Goal: Navigation & Orientation: Find specific page/section

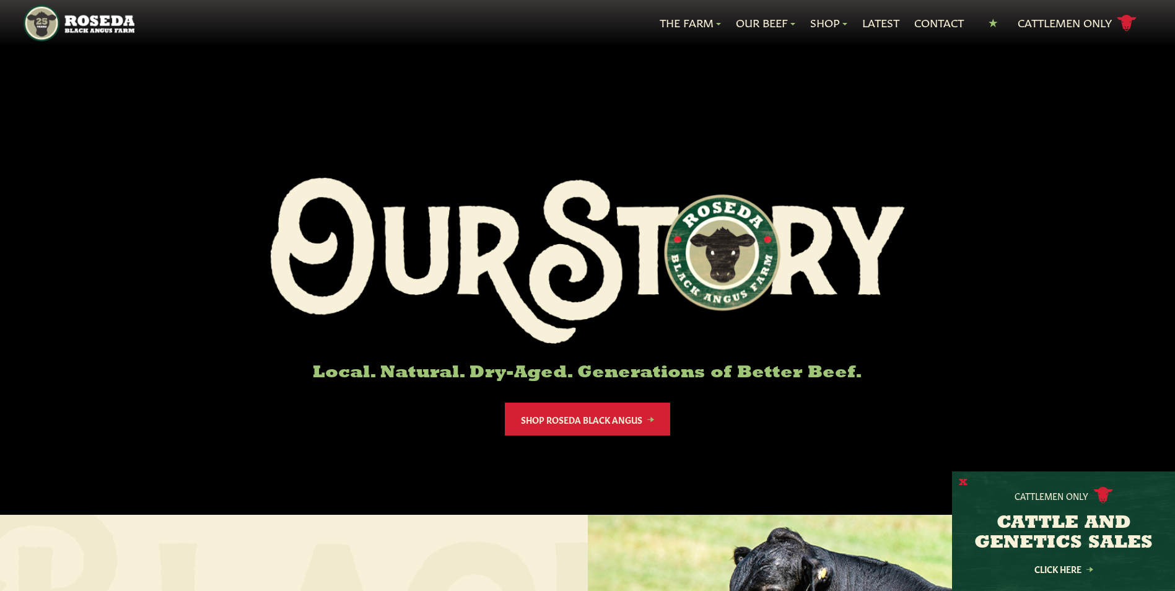
click at [964, 480] on button "X" at bounding box center [963, 482] width 9 height 13
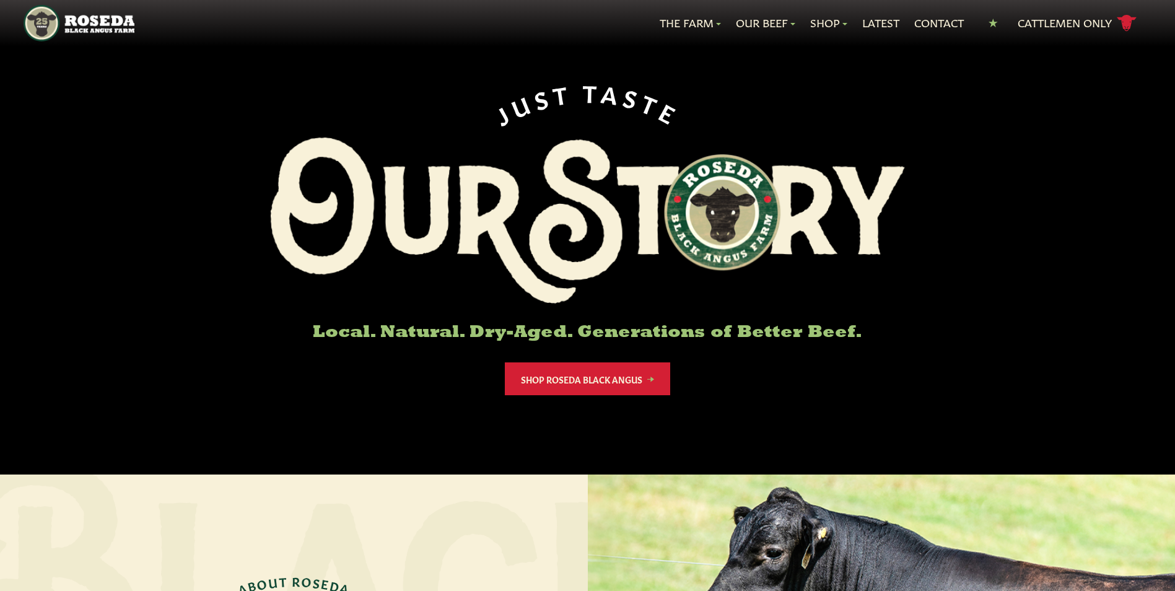
scroll to position [62, 0]
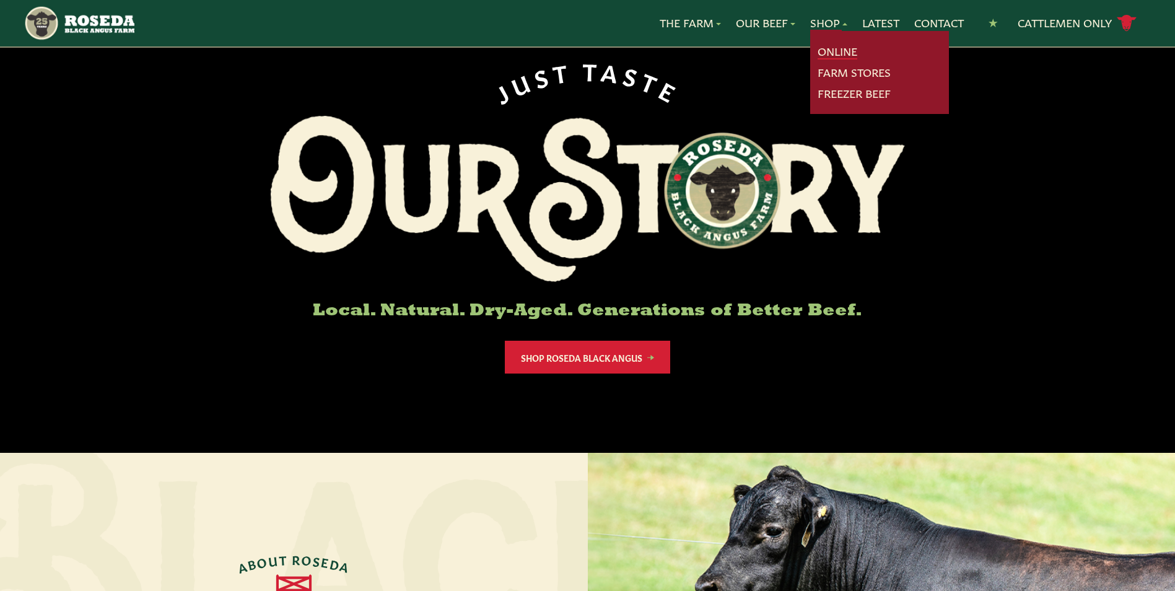
click at [828, 53] on link "Online" at bounding box center [837, 51] width 40 height 16
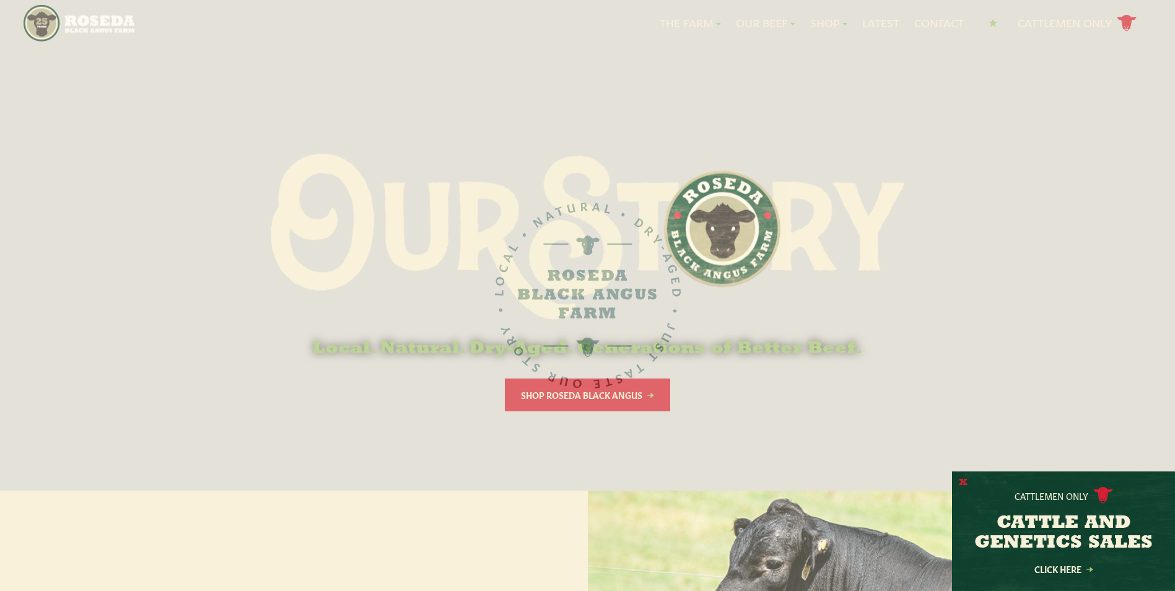
click at [961, 481] on button "X" at bounding box center [963, 482] width 9 height 13
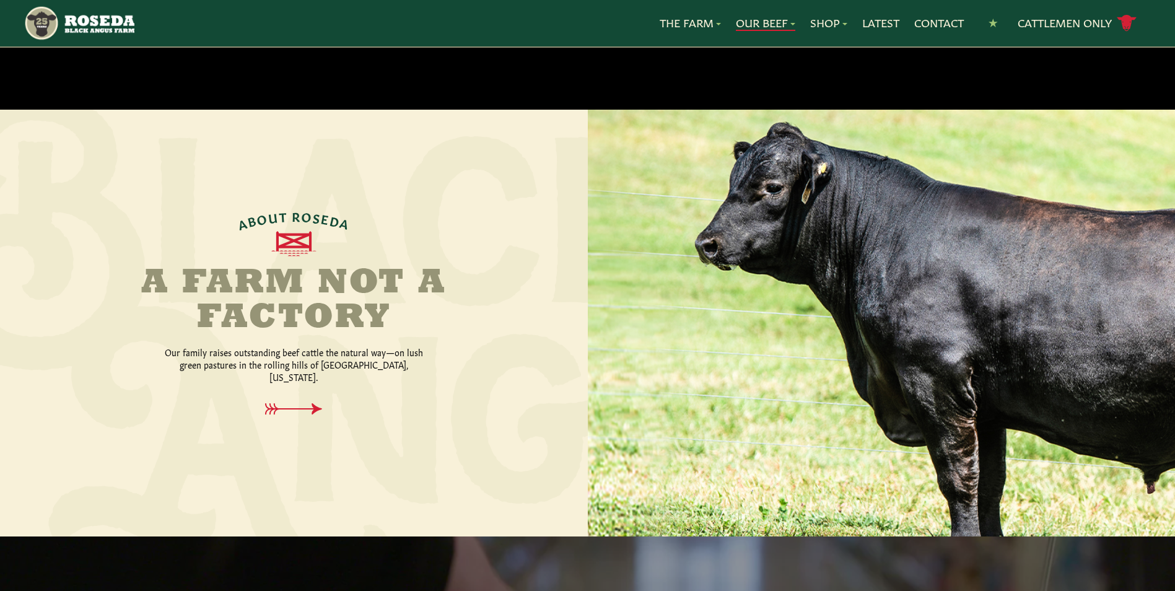
scroll to position [310, 0]
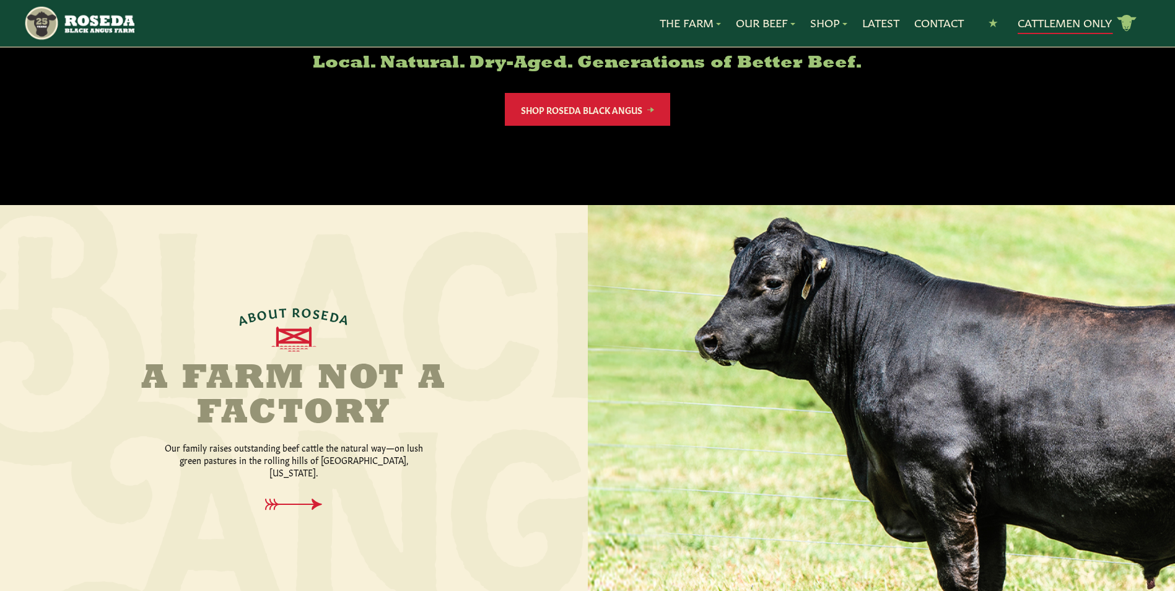
click at [1052, 19] on link "Cattlemen Only cattle icon copy Created with Sketch." at bounding box center [1076, 23] width 119 height 22
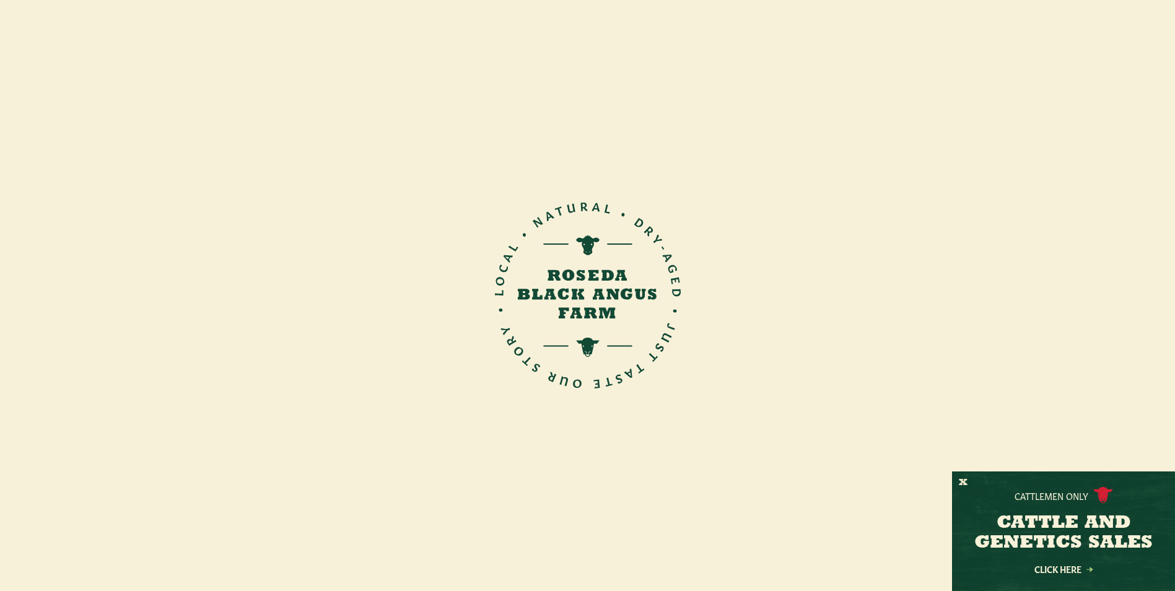
scroll to position [248, 0]
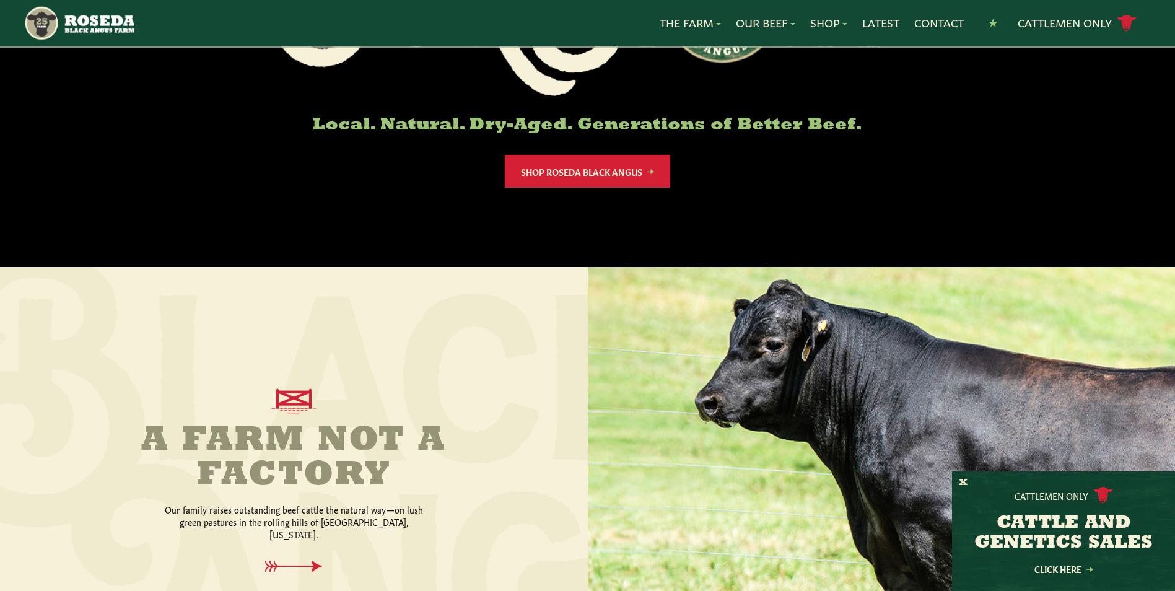
click at [968, 479] on div "Cattlemen Only CATTLE AND GENETICS SALES Click Here" at bounding box center [1063, 531] width 223 height 120
click at [960, 482] on button "X" at bounding box center [963, 482] width 9 height 13
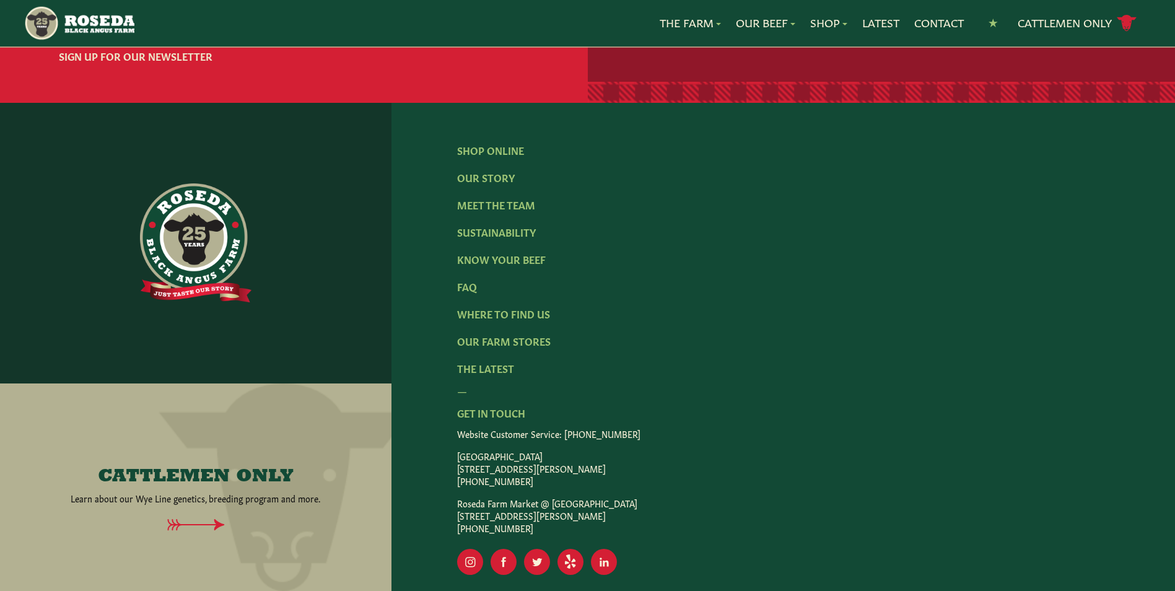
scroll to position [1982, 0]
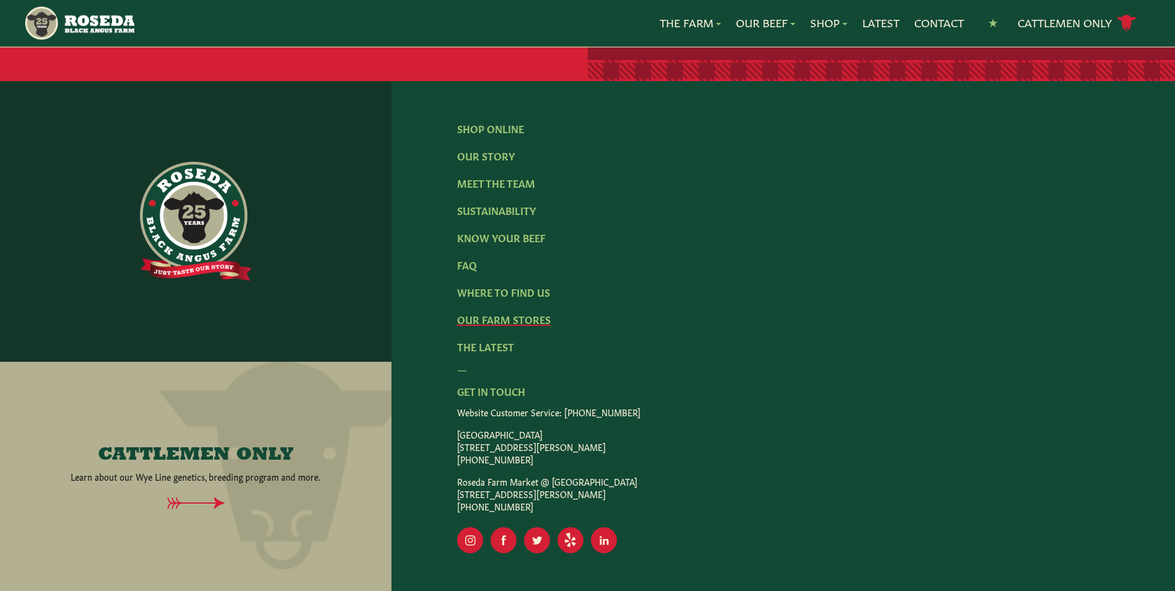
click at [515, 312] on link "Our Farm Stores" at bounding box center [504, 319] width 94 height 14
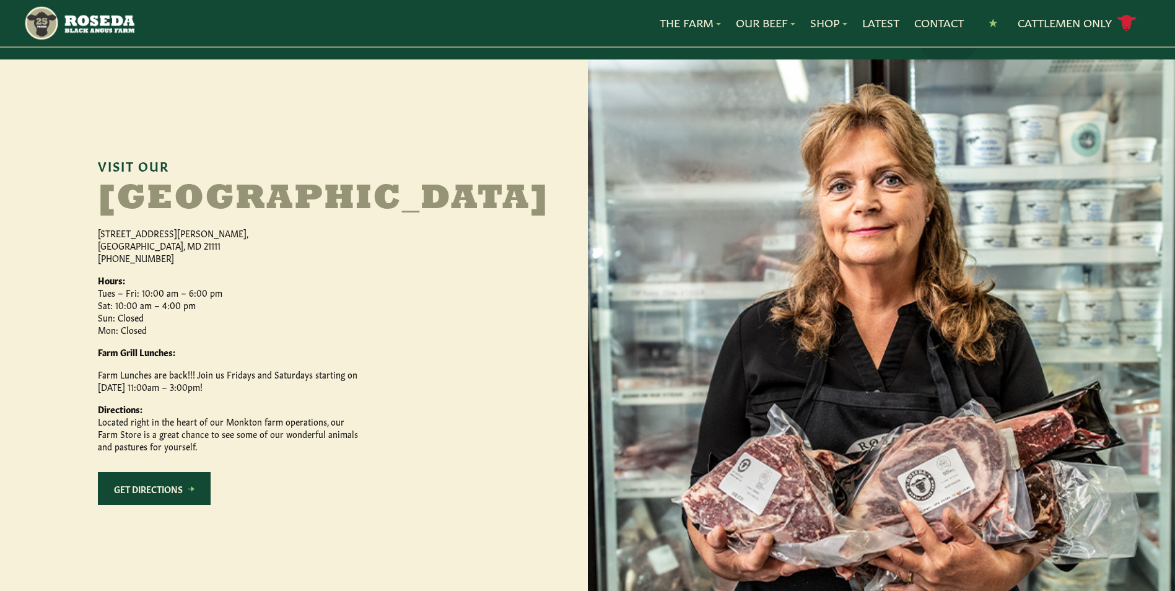
scroll to position [557, 0]
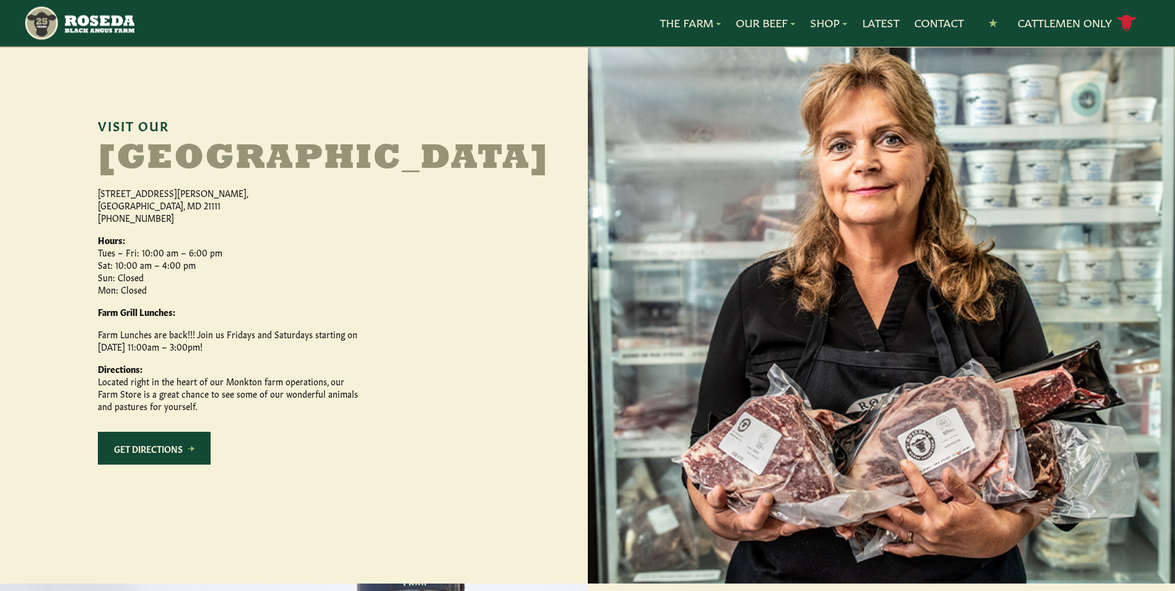
click at [166, 464] on link "Get Directions" at bounding box center [154, 448] width 113 height 33
